Goal: Communication & Community: Answer question/provide support

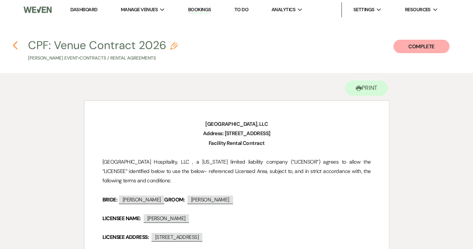
click at [15, 45] on use "button" at bounding box center [15, 45] width 5 height 8
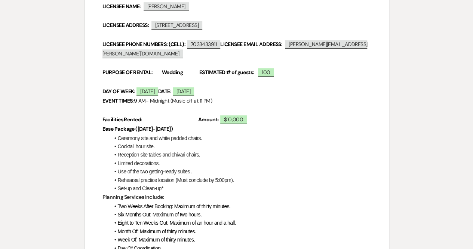
select select "6"
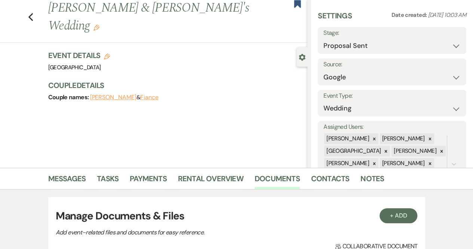
scroll to position [0, 0]
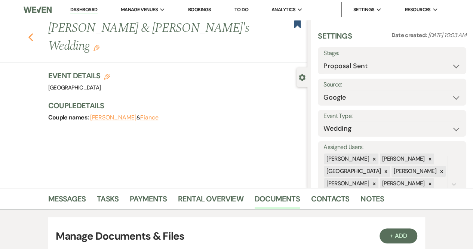
click at [34, 33] on icon "Previous" at bounding box center [31, 37] width 6 height 9
select select "6"
select select "8"
select select "5"
select select "8"
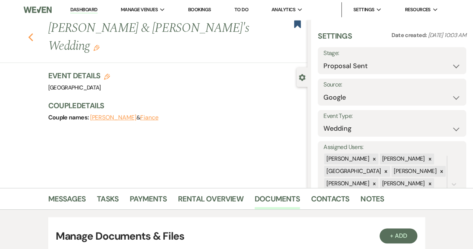
select select "5"
select select "8"
select select "5"
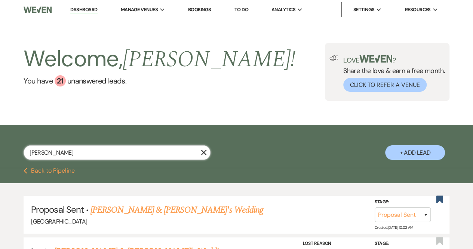
click at [112, 151] on input "[PERSON_NAME]" at bounding box center [117, 152] width 187 height 15
type input "S"
type input "[PERSON_NAME]"
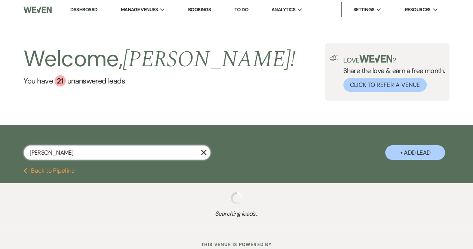
select select "8"
select select "6"
select select "8"
select select "3"
select select "8"
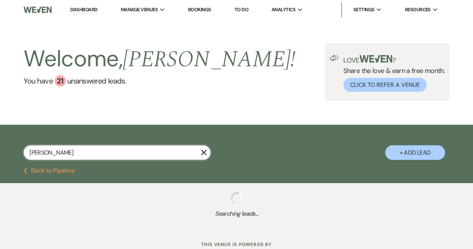
select select "5"
select select "8"
select select "5"
select select "8"
select select "5"
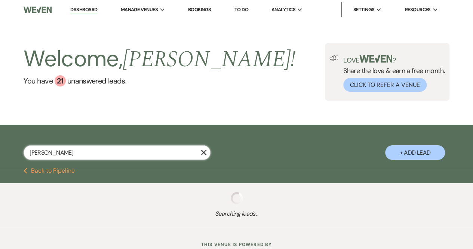
select select "8"
select select "5"
select select "8"
select select "6"
select select "8"
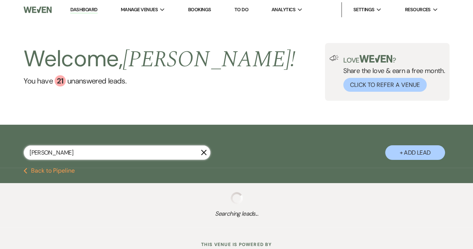
select select "5"
select select "8"
select select "5"
select select "8"
select select "5"
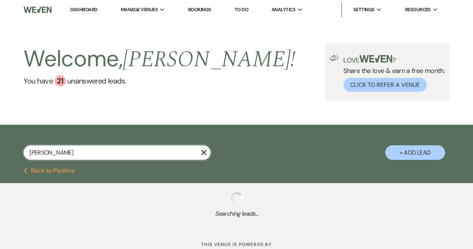
select select "8"
select select "7"
select select "8"
select select "5"
select select "8"
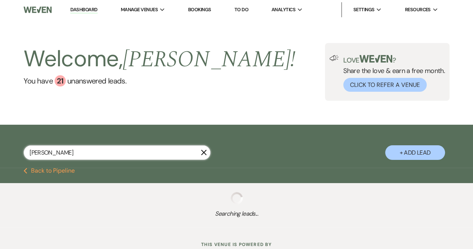
select select "2"
select select "8"
select select "4"
select select "8"
select select "5"
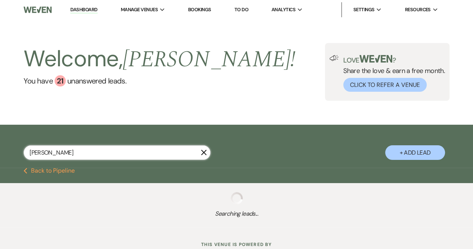
select select "8"
select select "6"
select select "8"
select select "5"
select select "8"
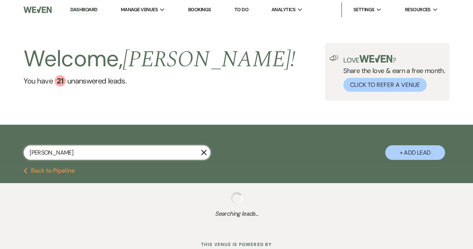
select select "5"
select select "8"
select select "5"
select select "8"
select select "5"
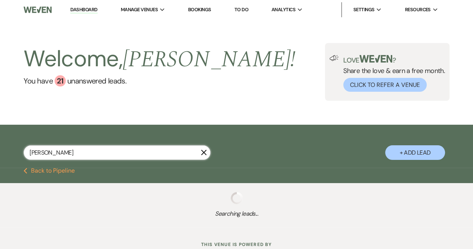
select select "8"
select select "5"
select select "8"
select select "5"
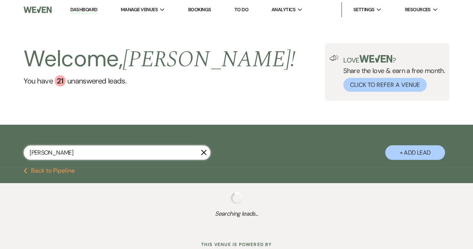
select select "8"
select select "5"
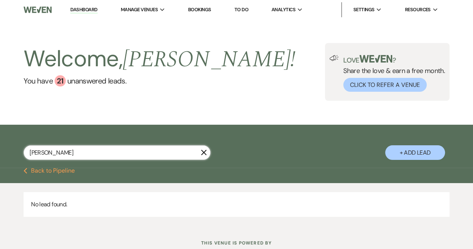
type input "[PERSON_NAME]"
select select "8"
select select "6"
select select "8"
select select "3"
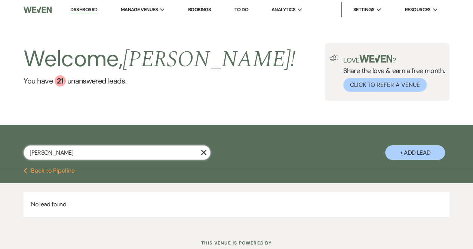
select select "8"
select select "5"
select select "8"
select select "5"
select select "8"
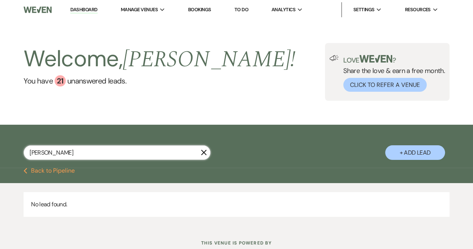
select select "5"
select select "8"
select select "5"
select select "8"
select select "6"
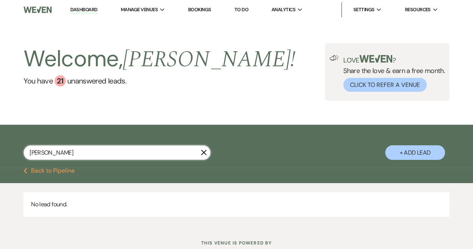
select select "8"
select select "5"
select select "8"
select select "5"
select select "8"
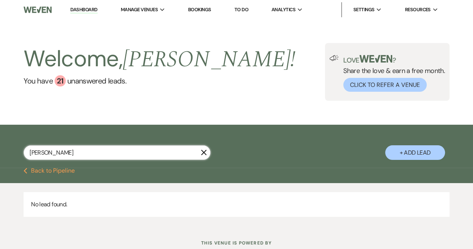
select select "5"
select select "8"
select select "7"
select select "8"
select select "5"
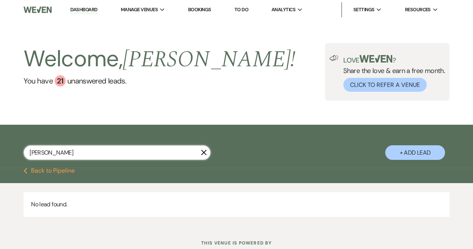
select select "8"
select select "2"
select select "8"
select select "4"
select select "8"
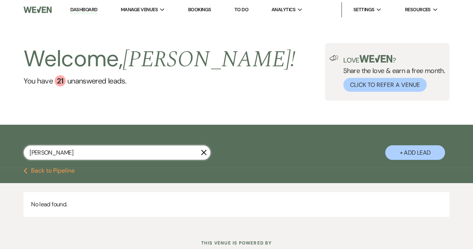
select select "5"
select select "8"
select select "6"
select select "8"
select select "5"
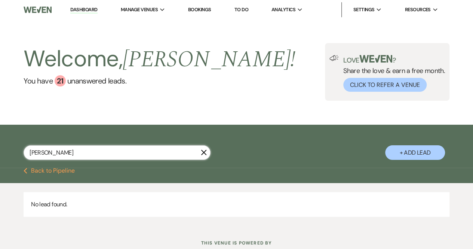
select select "8"
select select "5"
select select "8"
select select "5"
select select "8"
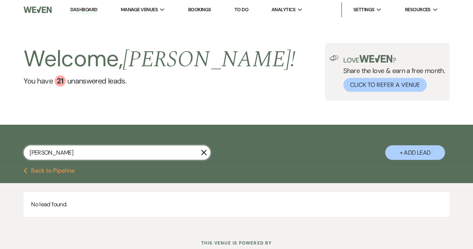
select select "5"
select select "8"
select select "5"
select select "8"
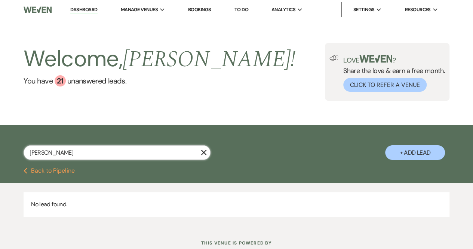
select select "5"
select select "8"
select select "5"
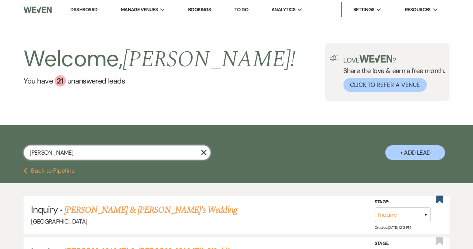
type input "Michae"
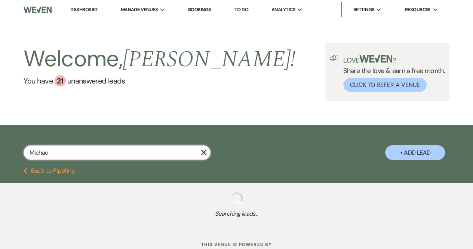
select select "8"
select select "6"
select select "8"
select select "3"
select select "8"
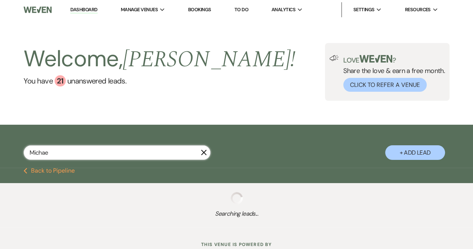
select select "5"
select select "8"
select select "5"
select select "8"
select select "5"
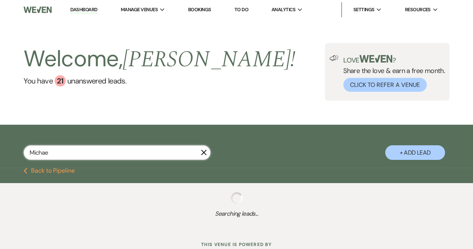
select select "8"
select select "5"
select select "8"
select select "6"
select select "8"
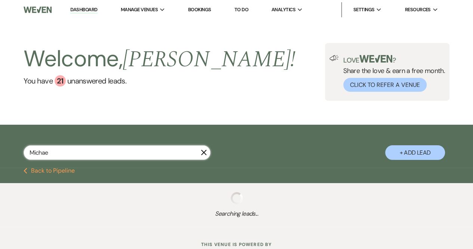
select select "5"
select select "8"
select select "5"
select select "8"
select select "5"
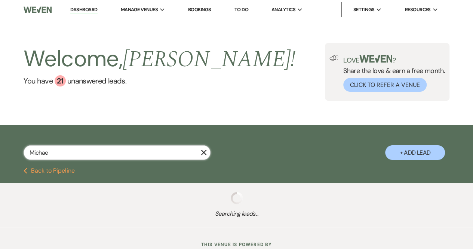
select select "8"
select select "7"
select select "8"
select select "5"
select select "8"
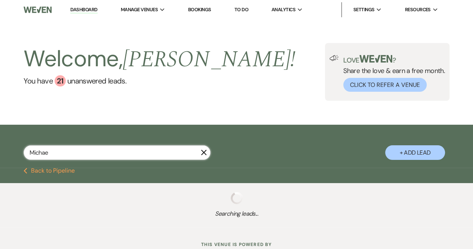
select select "2"
select select "8"
select select "4"
select select "8"
select select "5"
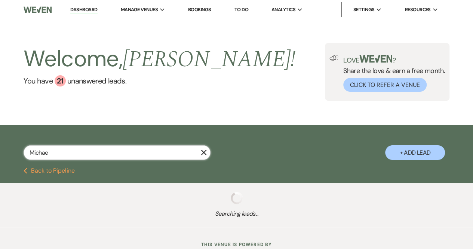
select select "8"
select select "6"
select select "8"
select select "5"
select select "8"
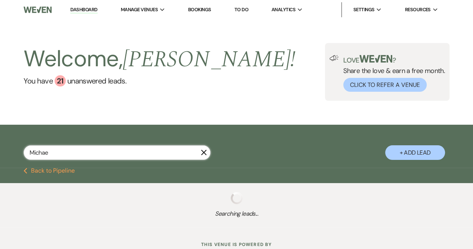
select select "5"
select select "8"
select select "5"
select select "8"
select select "5"
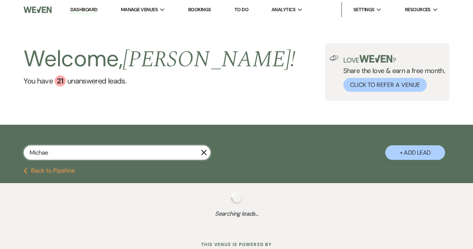
select select "8"
select select "5"
select select "8"
select select "5"
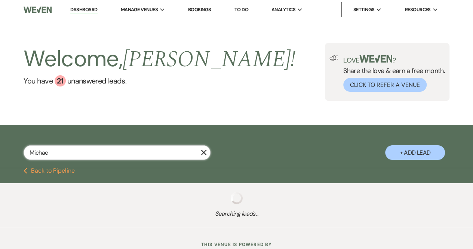
select select "8"
select select "5"
type input "[PERSON_NAME]"
select select "8"
select select "6"
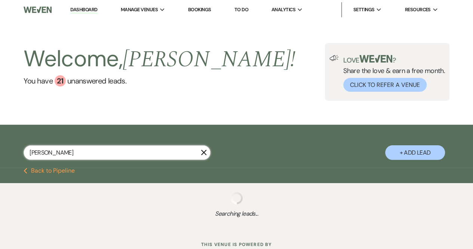
select select "8"
select select "7"
select select "8"
select select "3"
select select "8"
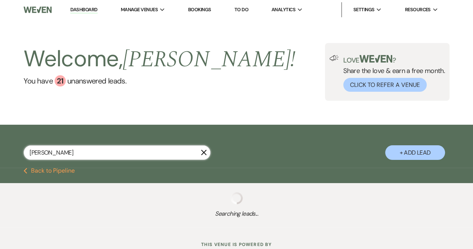
select select "5"
select select "8"
select select "5"
select select "8"
select select "5"
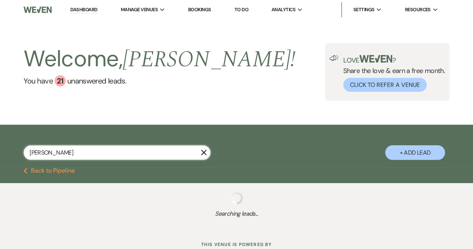
select select "8"
select select "5"
select select "8"
select select "5"
select select "8"
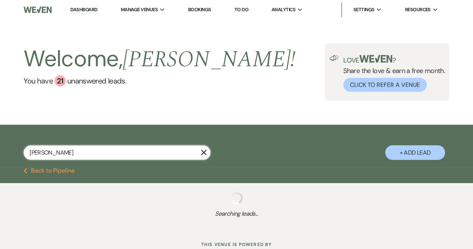
select select "5"
select select "8"
select select "5"
select select "8"
select select "5"
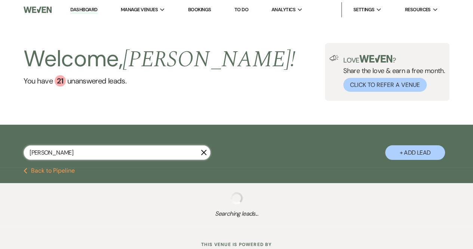
select select "8"
select select "5"
select select "8"
select select "5"
select select "8"
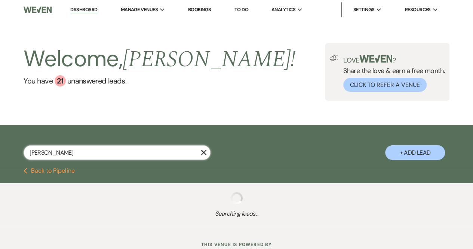
select select "5"
select select "8"
select select "5"
select select "8"
select select "5"
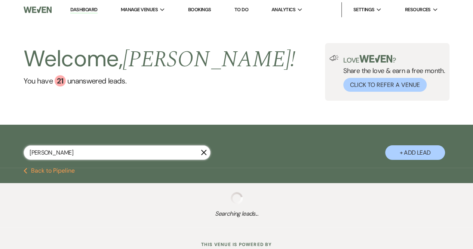
select select "8"
select select "5"
select select "8"
select select "5"
select select "8"
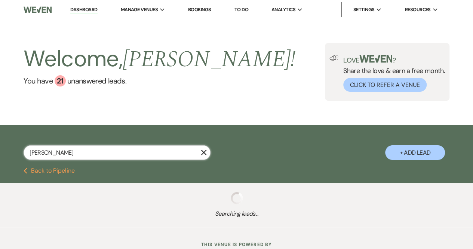
select select "5"
select select "8"
select select "5"
select select "8"
select select "5"
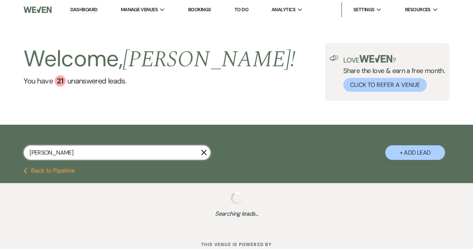
select select "8"
select select "5"
select select "8"
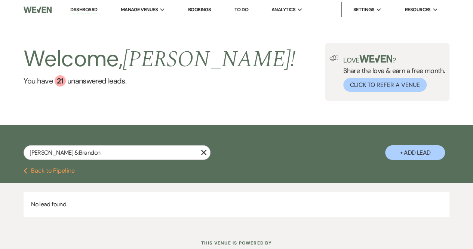
click at [205, 12] on link "Bookings" at bounding box center [199, 9] width 23 height 6
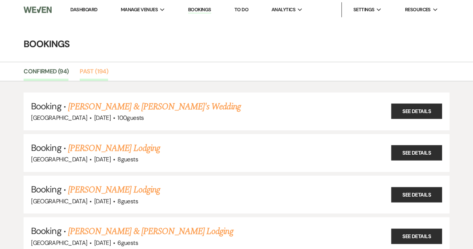
click at [95, 71] on link "Past (194)" at bounding box center [94, 74] width 28 height 14
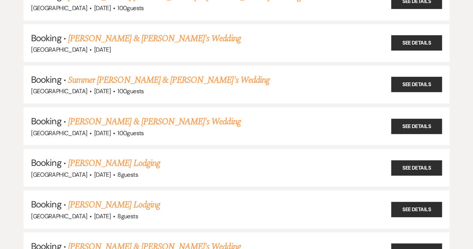
scroll to position [7846, 0]
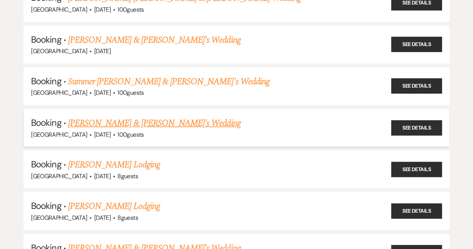
click at [117, 116] on link "[PERSON_NAME] & [PERSON_NAME]'s Wedding" at bounding box center [154, 122] width 173 height 13
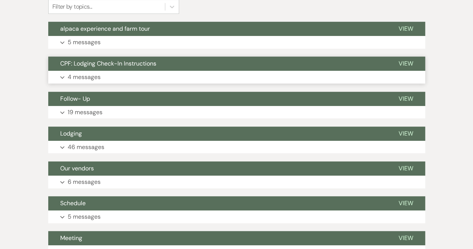
scroll to position [248, 0]
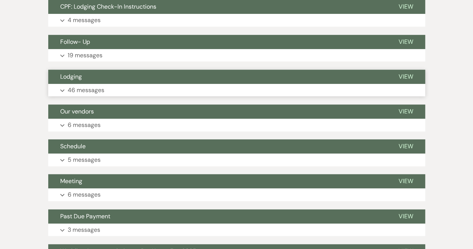
click at [74, 88] on p "46 messages" at bounding box center [86, 90] width 37 height 10
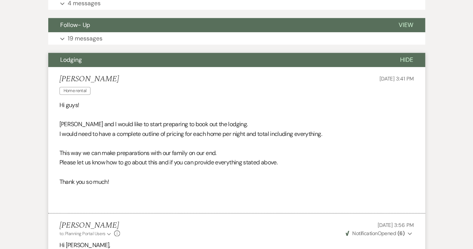
scroll to position [254, 0]
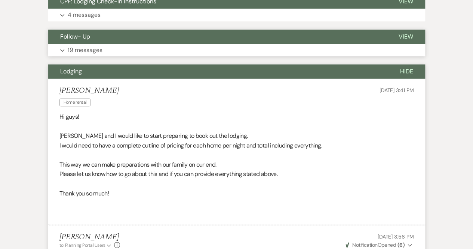
click at [80, 51] on p "19 messages" at bounding box center [85, 50] width 35 height 10
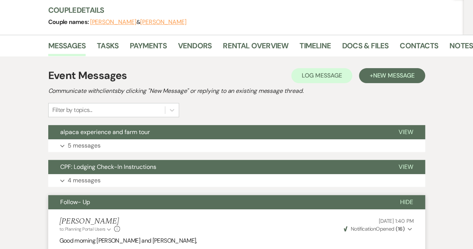
scroll to position [0, 0]
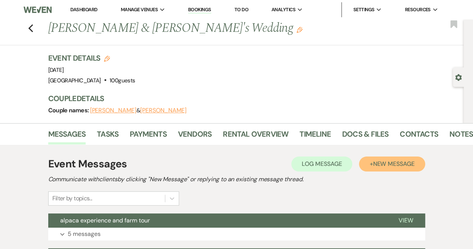
click at [383, 161] on span "New Message" at bounding box center [394, 164] width 42 height 8
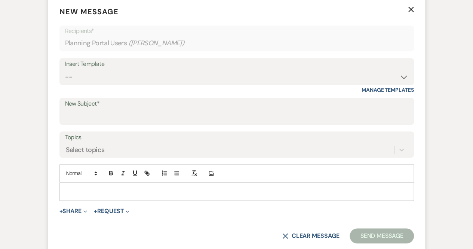
scroll to position [229, 0]
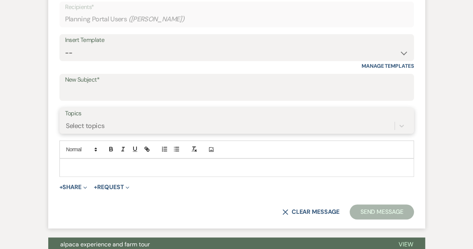
click at [91, 133] on div "Select topics" at bounding box center [236, 126] width 343 height 14
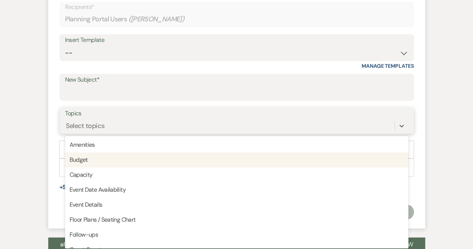
scroll to position [257, 0]
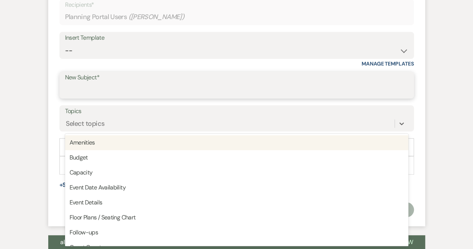
click at [87, 90] on input "New Subject*" at bounding box center [236, 90] width 343 height 15
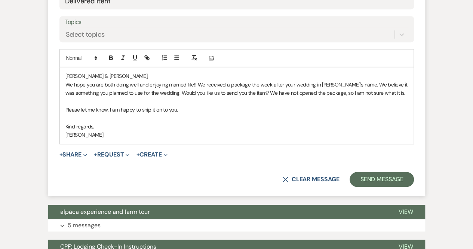
scroll to position [347, 0]
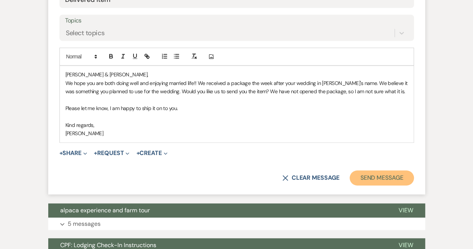
click at [374, 176] on button "Send Message" at bounding box center [382, 177] width 64 height 15
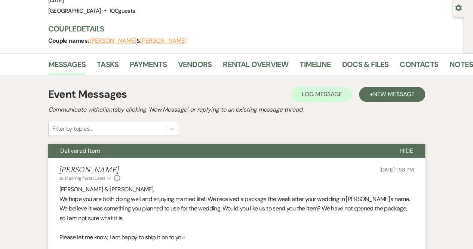
scroll to position [0, 0]
